Goal: Entertainment & Leisure: Consume media (video, audio)

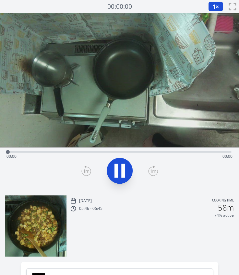
click at [44, 151] on div "Time elapsed: 00:00 Time remaining: 00:00" at bounding box center [120, 152] width 224 height 8
click at [40, 154] on div "Time elapsed: 00:00 Time remaining: 01:59" at bounding box center [119, 157] width 226 height 10
click at [40, 154] on div at bounding box center [40, 152] width 10 height 10
click at [68, 154] on div "Time elapsed: 00:17 Time remaining: 01:42" at bounding box center [119, 157] width 226 height 10
click at [51, 152] on div "Time elapsed: 00:32 Time remaining: 01:27" at bounding box center [119, 157] width 226 height 10
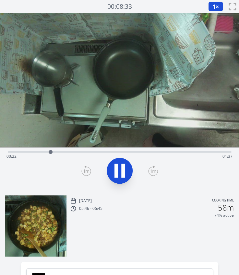
click at [115, 151] on div "Time elapsed: 00:22 Time remaining: 01:37" at bounding box center [120, 152] width 224 height 8
click at [142, 151] on div "Time elapsed: 00:57 Time remaining: 01:02" at bounding box center [120, 152] width 224 height 8
click at [127, 164] on icon at bounding box center [120, 171] width 18 height 18
click at [96, 148] on div "Time elapsed: 01:13 Time remaining: 00:46" at bounding box center [120, 152] width 224 height 8
click at [115, 166] on icon at bounding box center [117, 171] width 4 height 14
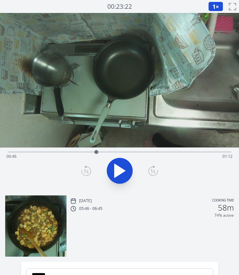
click at [74, 152] on div "Time elapsed: 00:46 Time remaining: 01:12" at bounding box center [119, 157] width 226 height 10
click at [71, 152] on div at bounding box center [74, 152] width 10 height 10
click at [70, 152] on div at bounding box center [71, 152] width 4 height 4
click at [74, 152] on div at bounding box center [70, 152] width 10 height 10
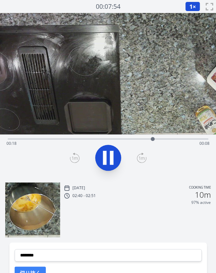
click at [106, 156] on icon at bounding box center [108, 158] width 18 height 18
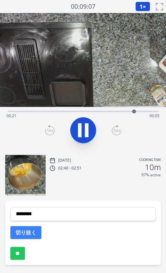
click at [65, 108] on div "Time elapsed: 00:21 Time remaining: 00:05" at bounding box center [83, 111] width 151 height 8
click at [78, 118] on button at bounding box center [83, 130] width 26 height 26
click at [82, 112] on div "Time elapsed: 00:10 Time remaining: 00:15" at bounding box center [82, 116] width 153 height 10
